Goal: Check status: Check status

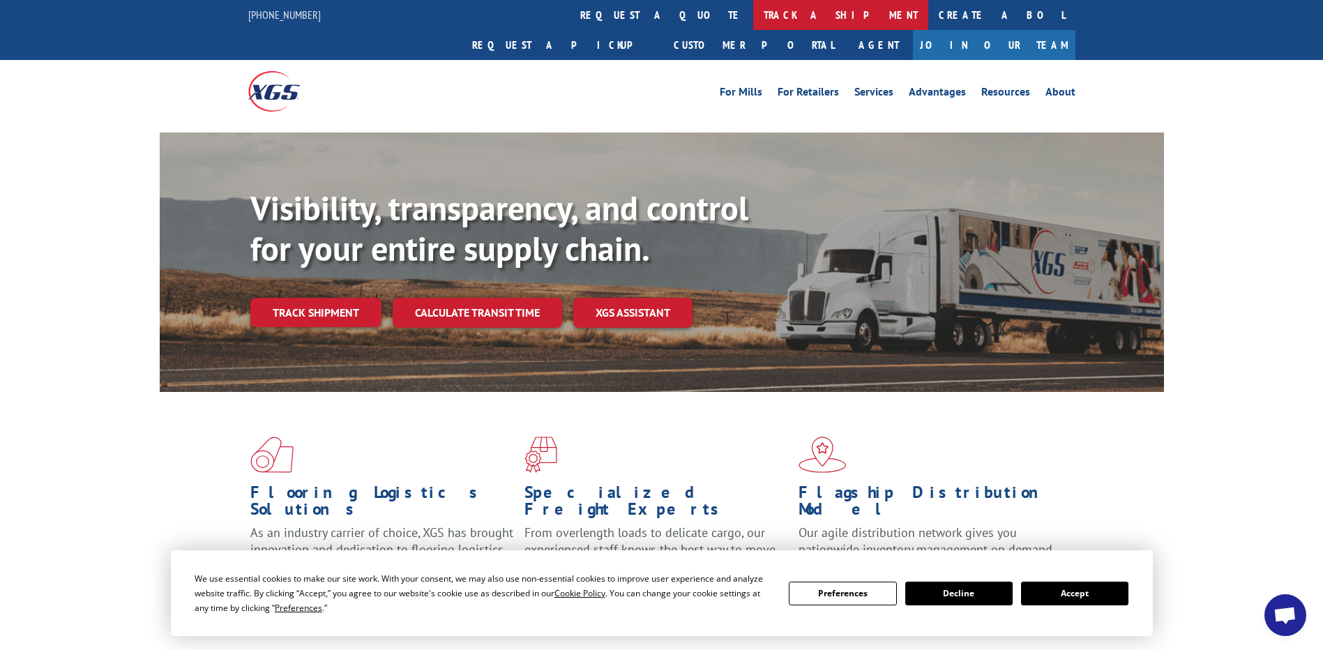
click at [753, 15] on link "track a shipment" at bounding box center [840, 15] width 175 height 30
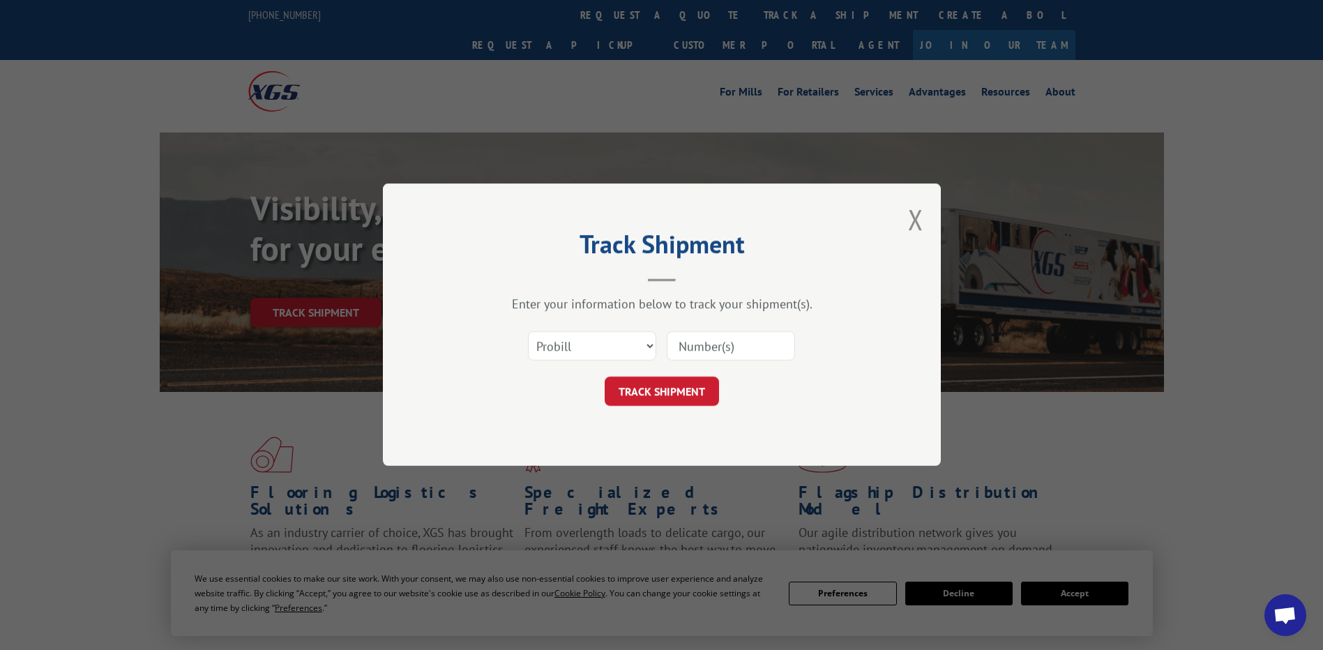
click at [746, 345] on input at bounding box center [731, 346] width 128 height 29
type input "8001687720"
click at [647, 385] on button "TRACK SHIPMENT" at bounding box center [662, 391] width 114 height 29
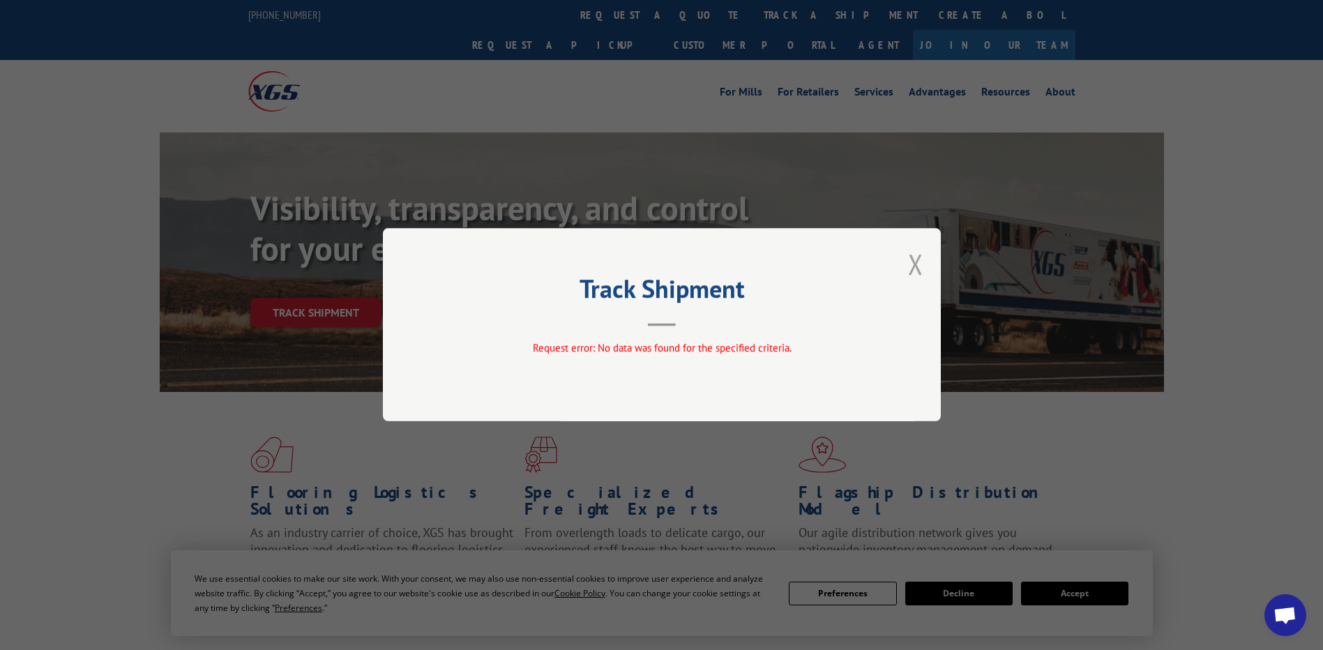
click at [919, 268] on button "Close modal" at bounding box center [915, 263] width 15 height 37
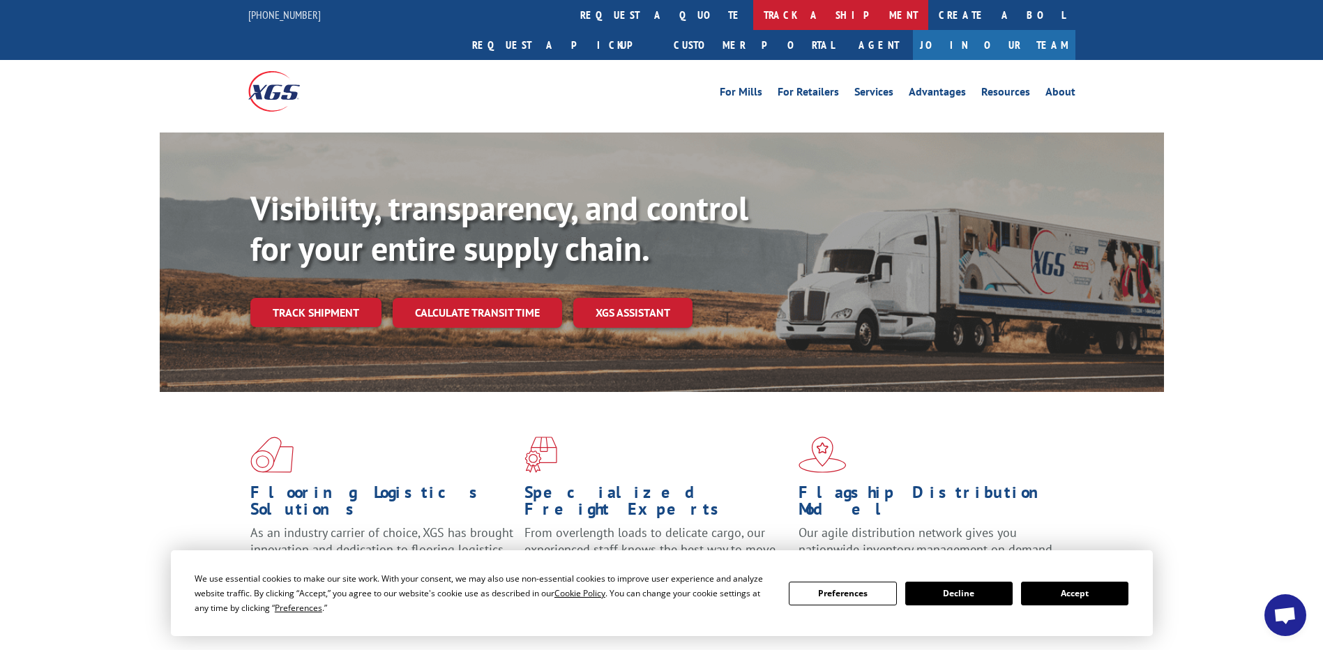
click at [753, 15] on link "track a shipment" at bounding box center [840, 15] width 175 height 30
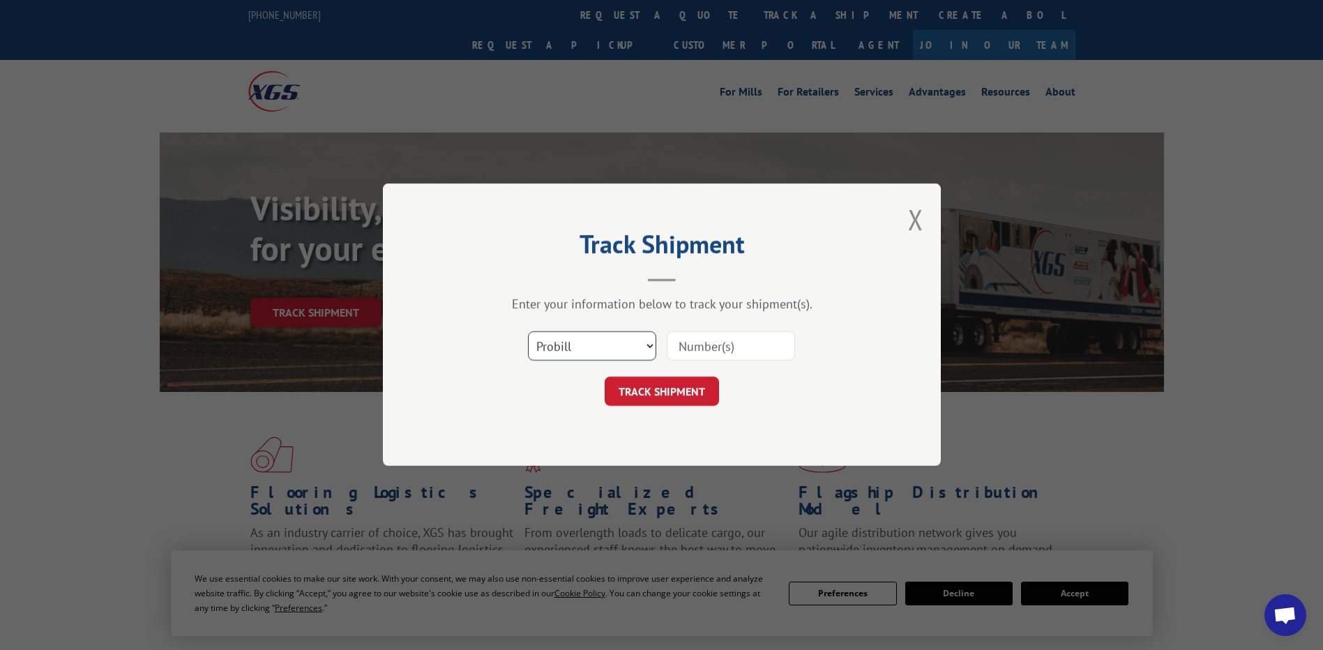
click at [632, 337] on select "Select category... Probill BOL PO" at bounding box center [592, 346] width 128 height 29
select select "bol"
click at [528, 332] on select "Select category... Probill BOL PO" at bounding box center [592, 346] width 128 height 29
click at [697, 341] on input at bounding box center [731, 346] width 128 height 29
type input "8001687720"
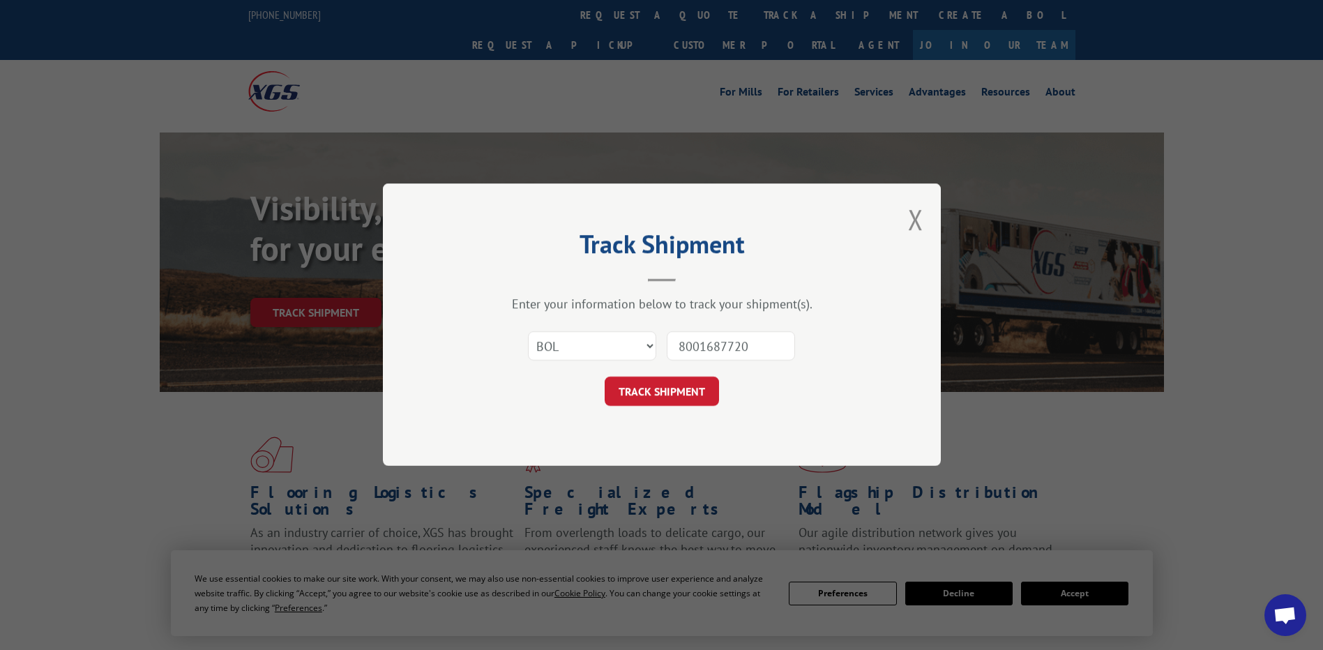
click button "TRACK SHIPMENT" at bounding box center [662, 391] width 114 height 29
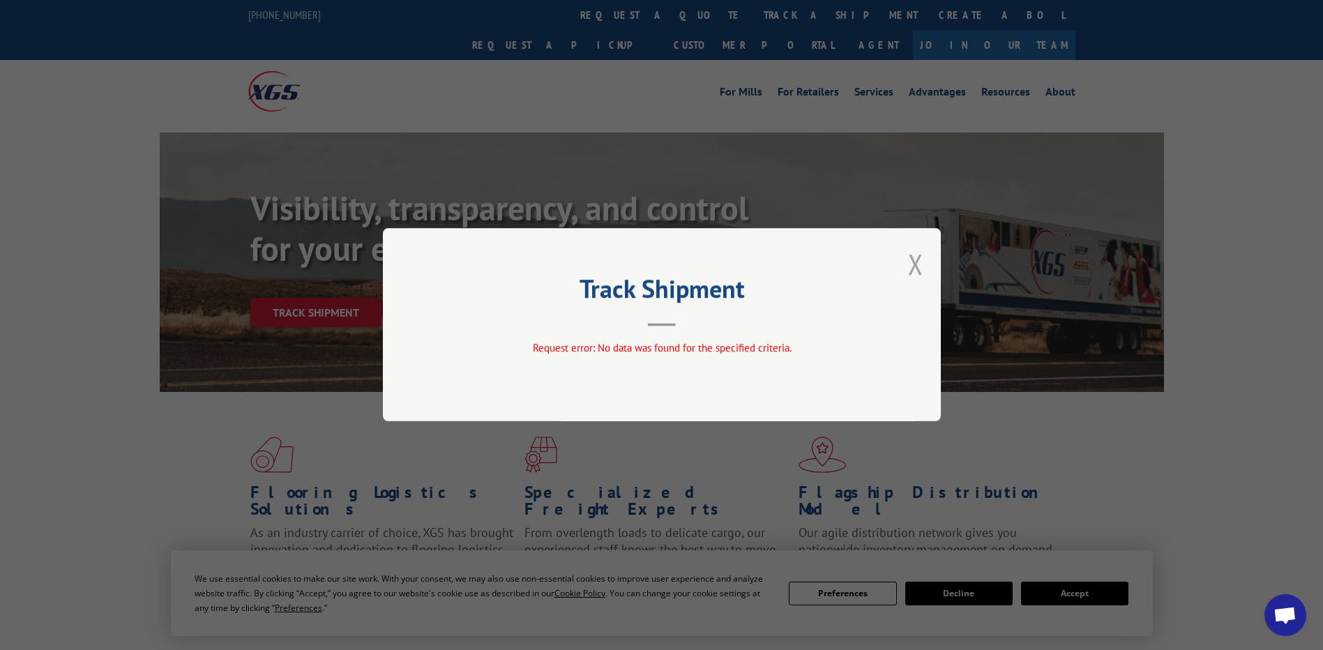
click at [921, 276] on button "Close modal" at bounding box center [915, 263] width 15 height 37
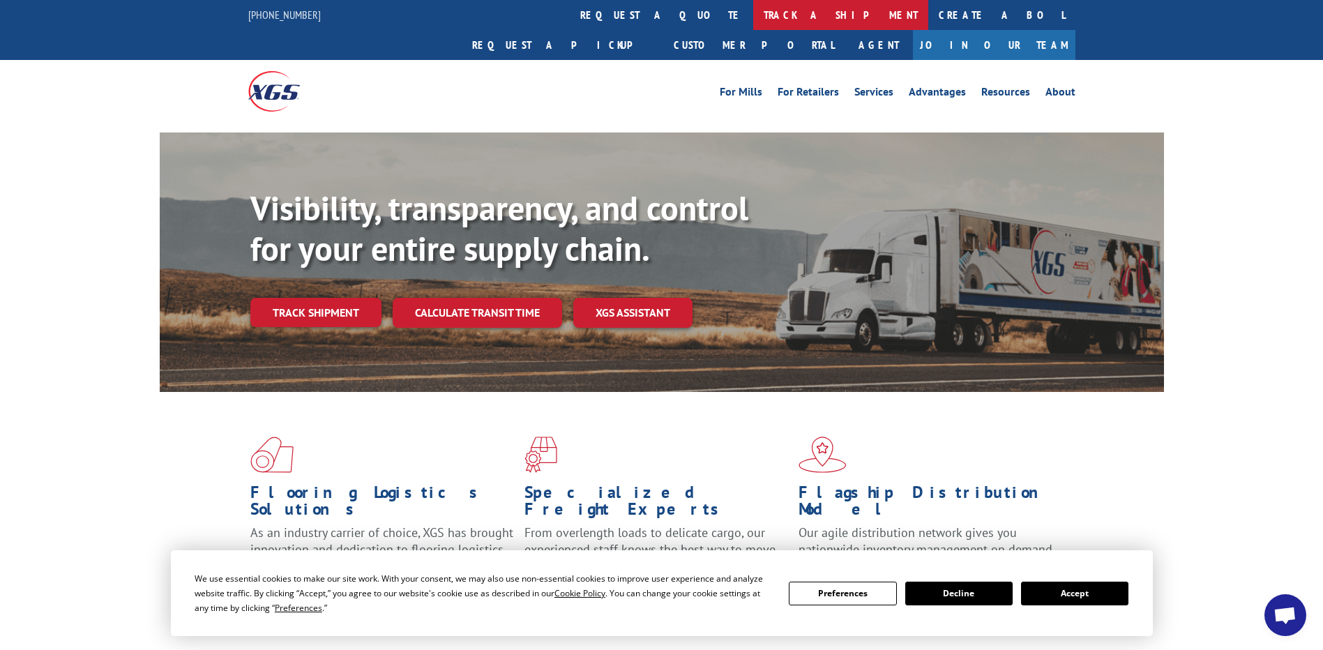
click at [753, 17] on link "track a shipment" at bounding box center [840, 15] width 175 height 30
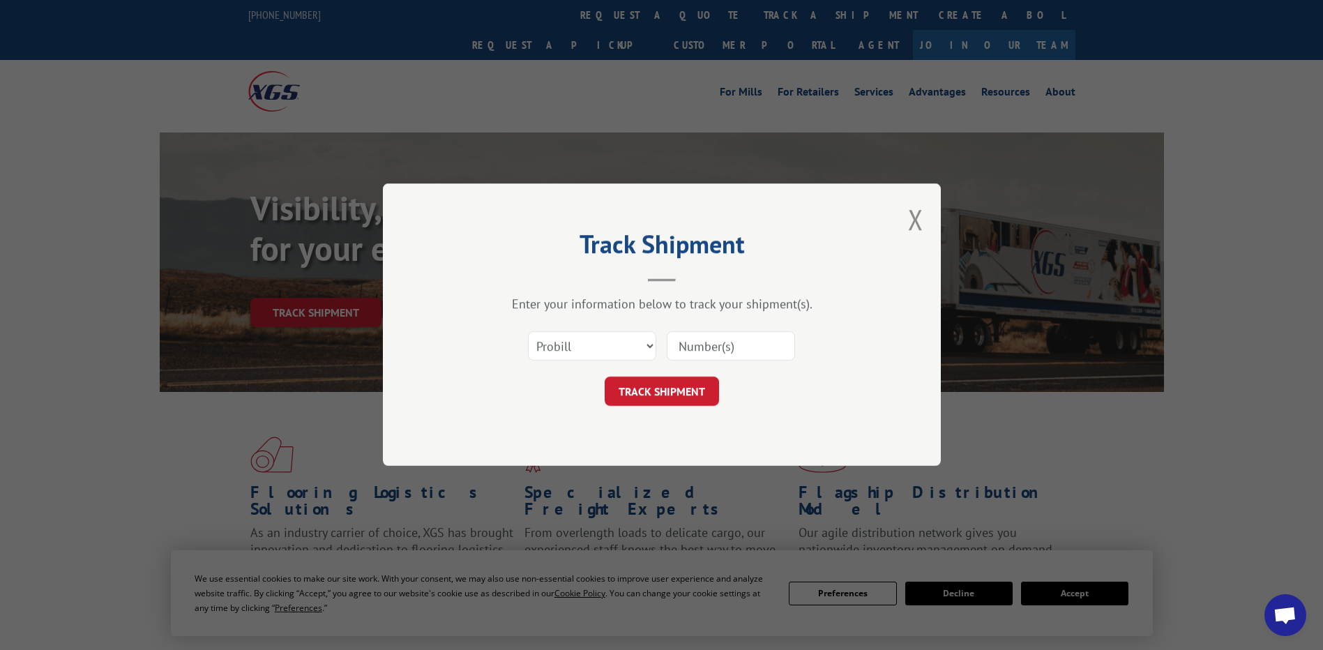
click at [722, 345] on input at bounding box center [731, 346] width 128 height 29
type input "8001687720"
click at [669, 399] on button "TRACK SHIPMENT" at bounding box center [662, 391] width 114 height 29
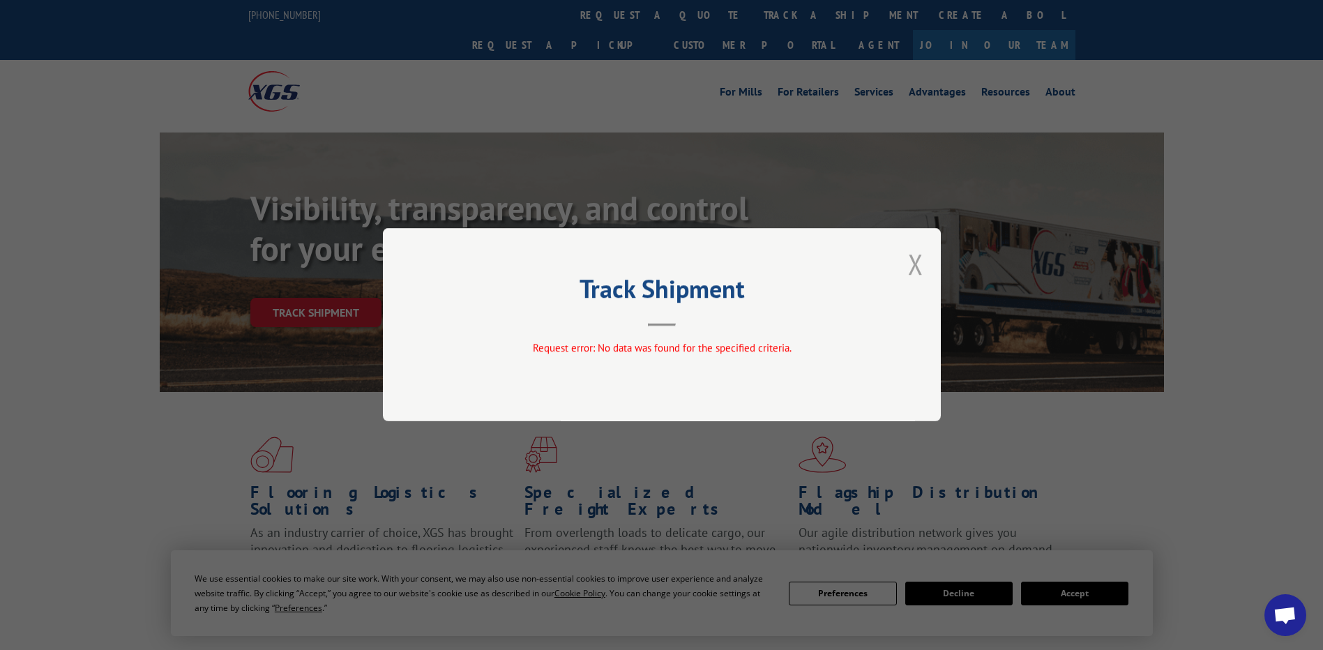
click at [916, 259] on button "Close modal" at bounding box center [915, 263] width 15 height 37
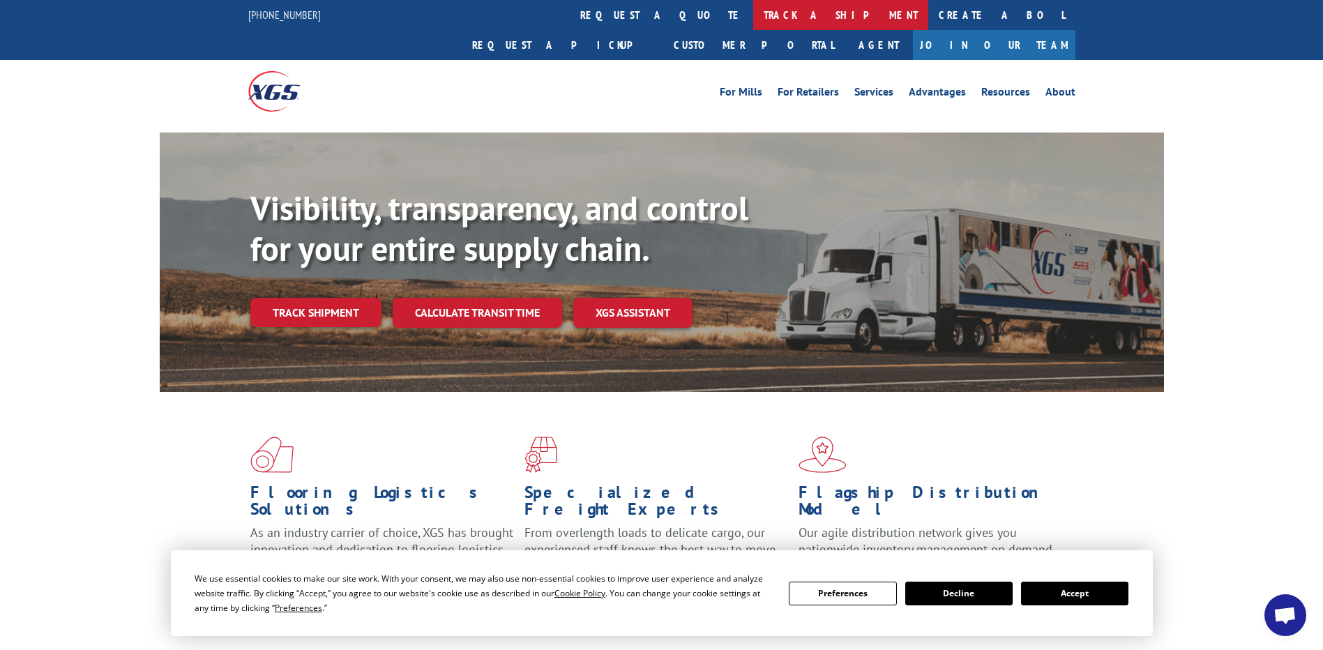
click at [753, 9] on link "track a shipment" at bounding box center [840, 15] width 175 height 30
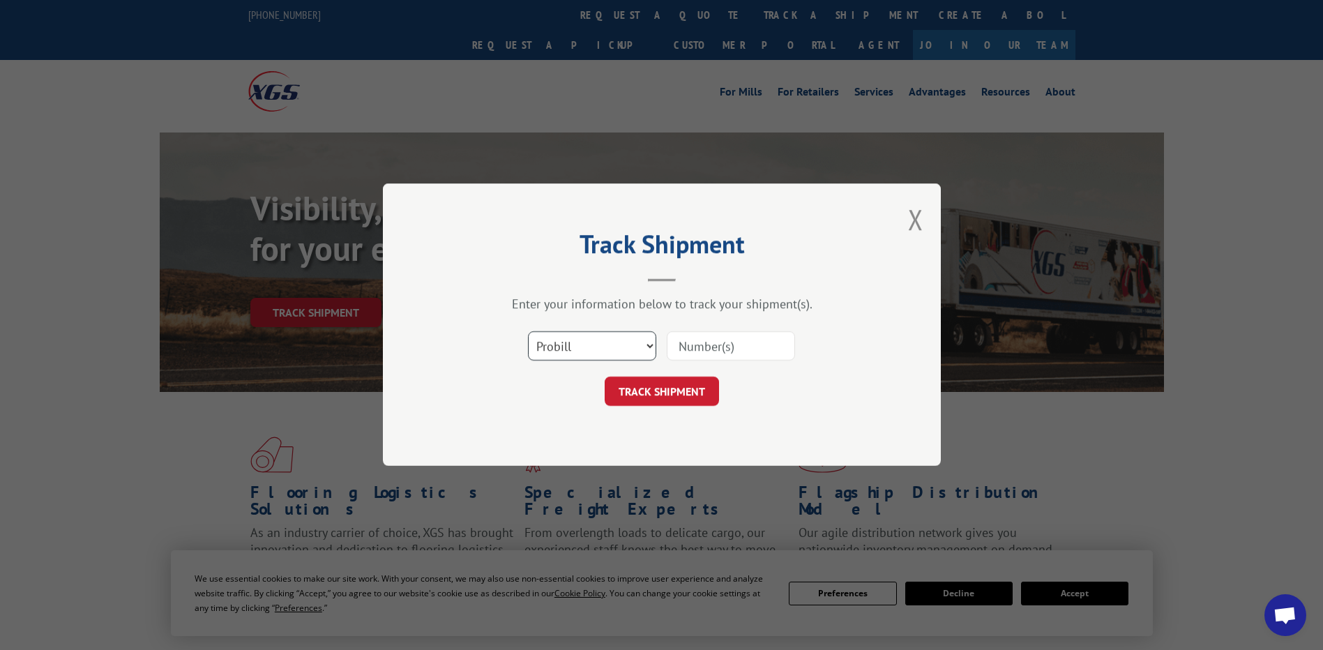
click at [600, 343] on select "Select category... Probill BOL PO" at bounding box center [592, 346] width 128 height 29
select select "po"
click at [528, 332] on select "Select category... Probill BOL PO" at bounding box center [592, 346] width 128 height 29
click at [723, 351] on input at bounding box center [731, 346] width 128 height 29
type input "50985788"
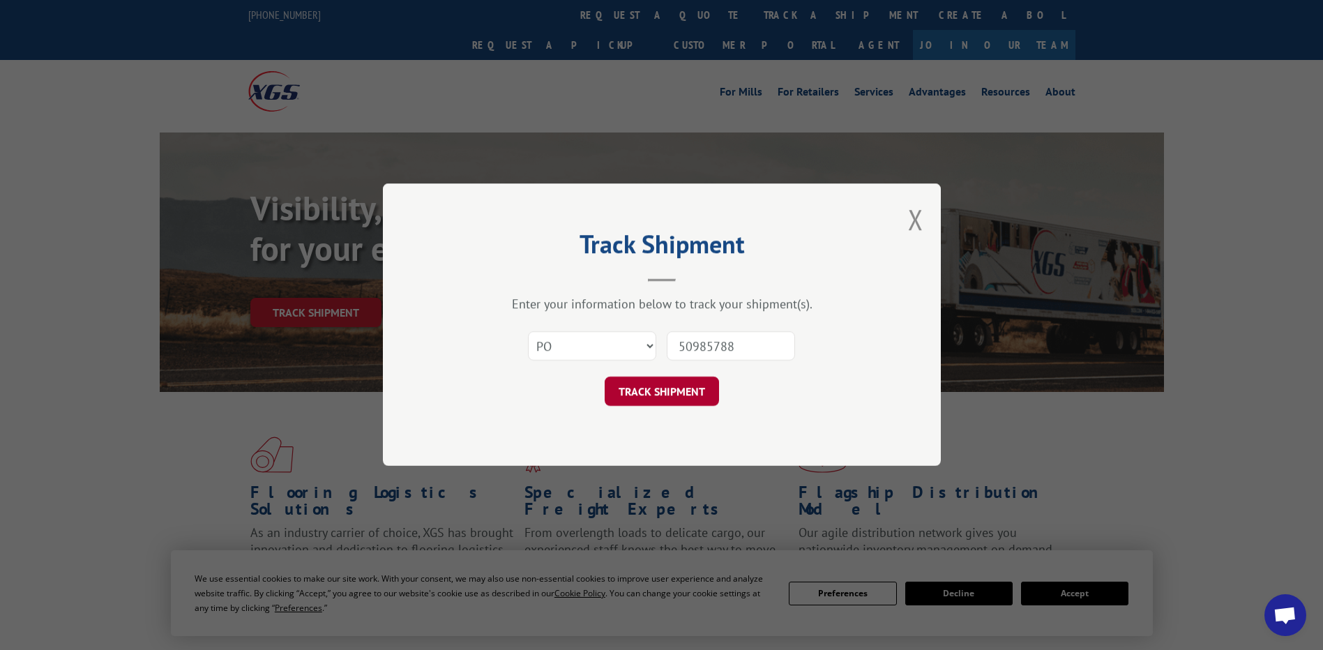
click at [669, 391] on button "TRACK SHIPMENT" at bounding box center [662, 391] width 114 height 29
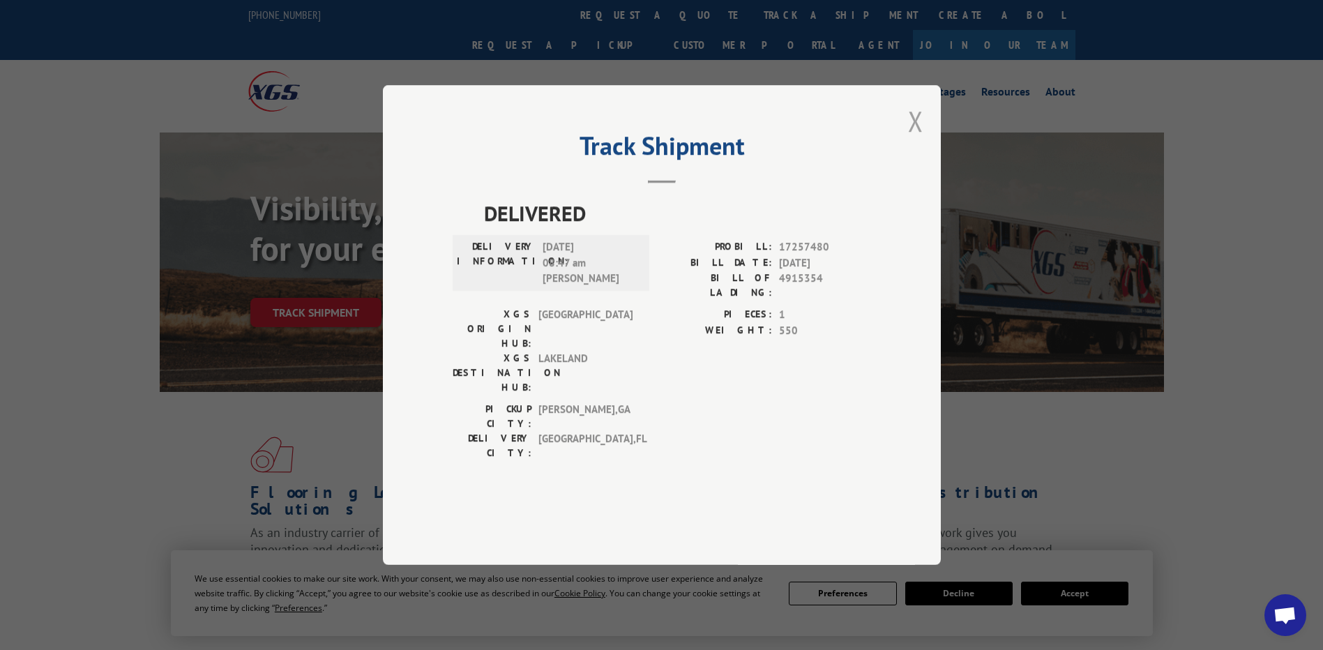
click at [911, 139] on button "Close modal" at bounding box center [915, 120] width 15 height 37
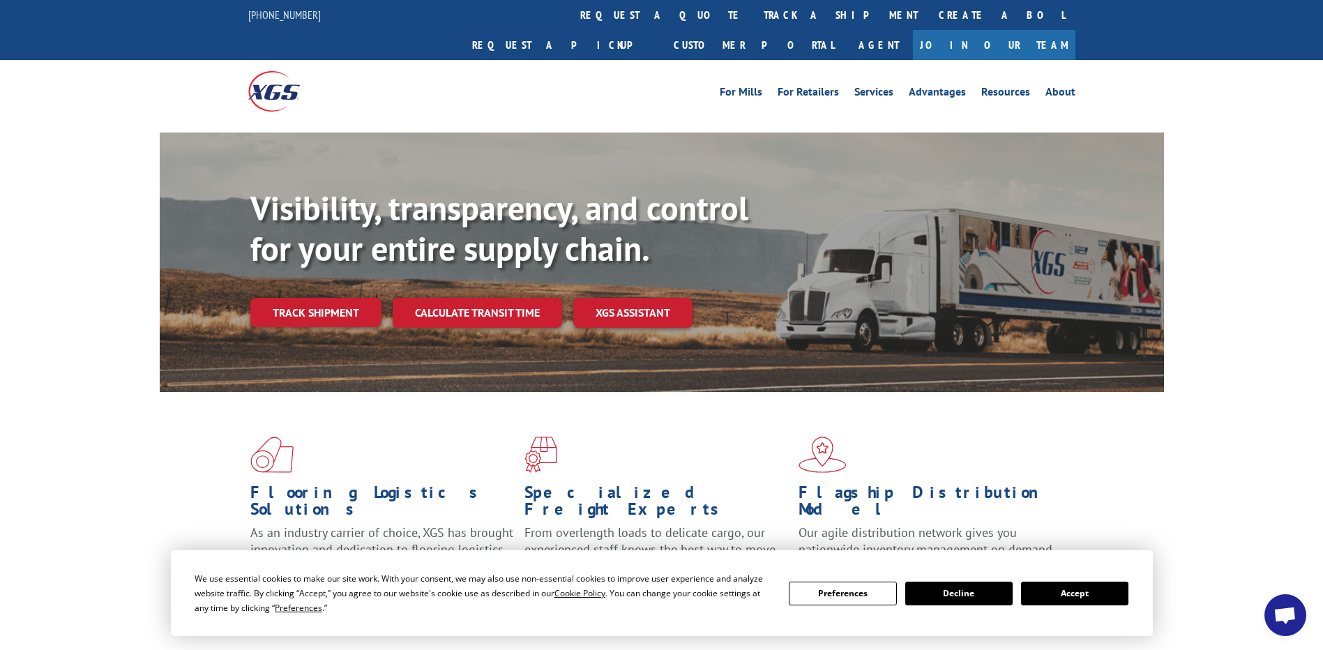
click at [983, 593] on button "Decline" at bounding box center [958, 594] width 107 height 24
